Goal: Transaction & Acquisition: Subscribe to service/newsletter

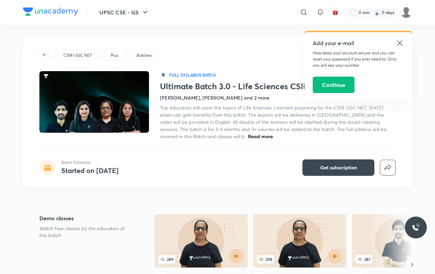
drag, startPoint x: 275, startPoint y: 44, endPoint x: 253, endPoint y: 28, distance: 27.1
click at [274, 43] on div "Ultimate Batch 3.0 - Life Sciences CSIR [DATE] Batch Schedule Started on [DATE]…" at bounding box center [217, 112] width 389 height 149
click at [400, 43] on icon at bounding box center [399, 42] width 5 height 5
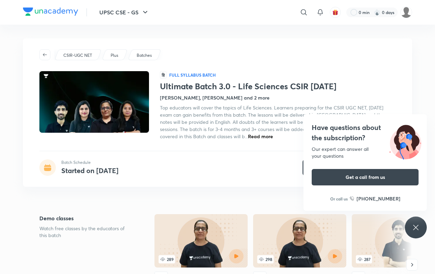
click at [411, 229] on icon at bounding box center [415, 228] width 8 height 8
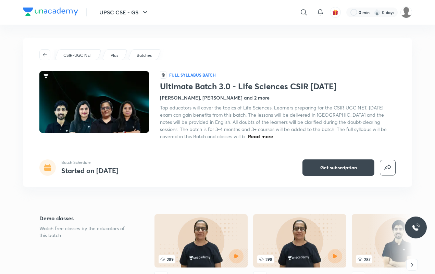
drag, startPoint x: 368, startPoint y: 167, endPoint x: 361, endPoint y: 161, distance: 8.7
click at [367, 166] on button "Get subscription" at bounding box center [338, 168] width 72 height 16
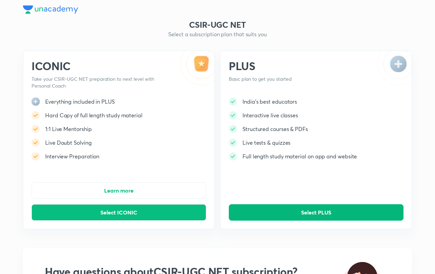
click at [288, 210] on button "Select PLUS" at bounding box center [316, 212] width 175 height 16
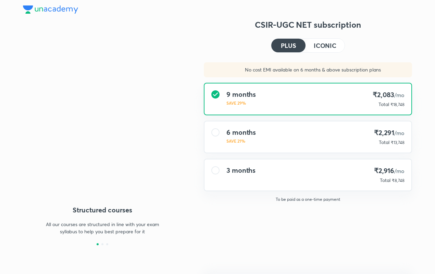
type input "UNLOCK"
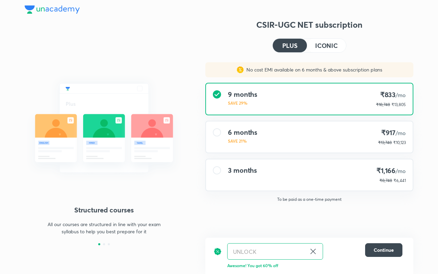
click at [260, 179] on div "3 months ₹1,166 /mo ₹8,748 ₹6,441" at bounding box center [309, 175] width 207 height 31
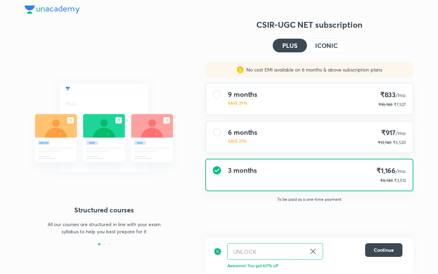
click at [326, 55] on div "CSIR-UGC NET subscription PLUS ICONIC No cost EMI available on 6 months & above…" at bounding box center [309, 132] width 208 height 226
click at [324, 51] on button "ICONIC" at bounding box center [326, 46] width 39 height 14
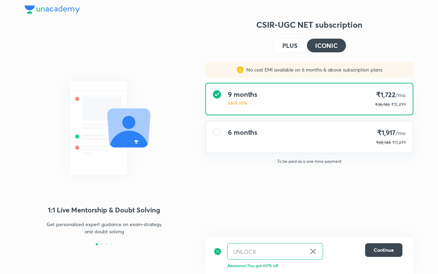
click at [324, 47] on h4 "ICONIC" at bounding box center [326, 45] width 23 height 6
click at [302, 47] on button "PLUS" at bounding box center [290, 46] width 34 height 14
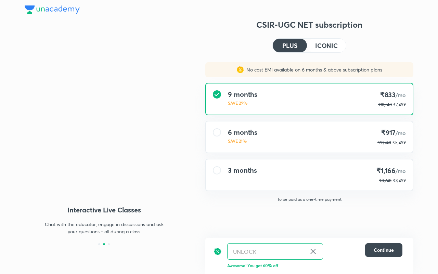
click at [269, 169] on div "3 months ₹1,166 /mo ₹8,748 ₹3,499" at bounding box center [309, 175] width 207 height 31
